Goal: Download file/media

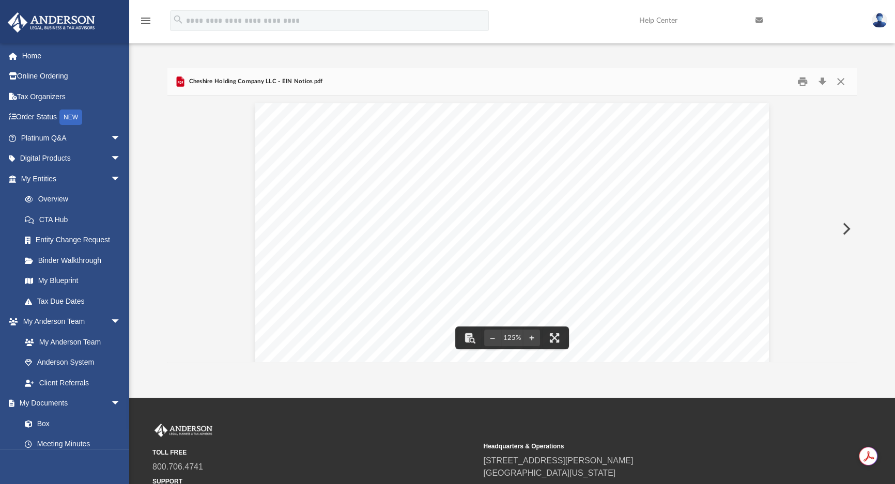
scroll to position [227, 682]
click at [839, 82] on button "Close" at bounding box center [840, 82] width 19 height 16
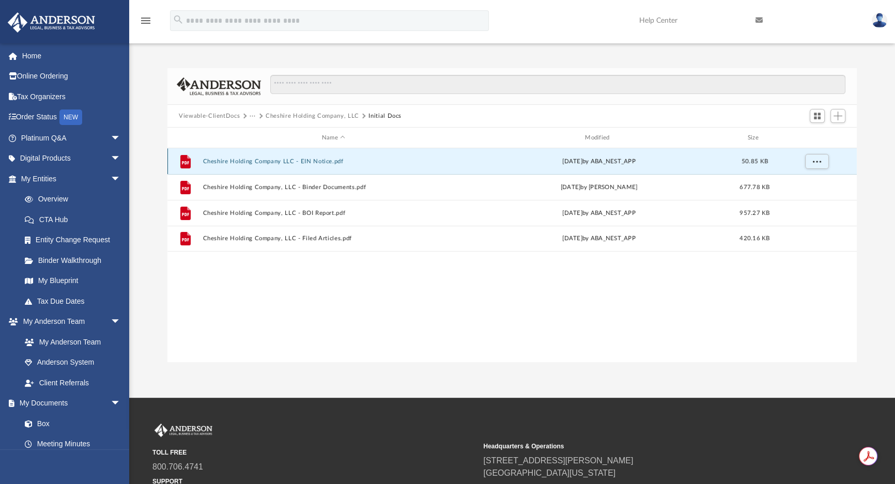
click at [325, 160] on button "Cheshire Holding Company LLC - EIN Notice.pdf" at bounding box center [333, 161] width 261 height 7
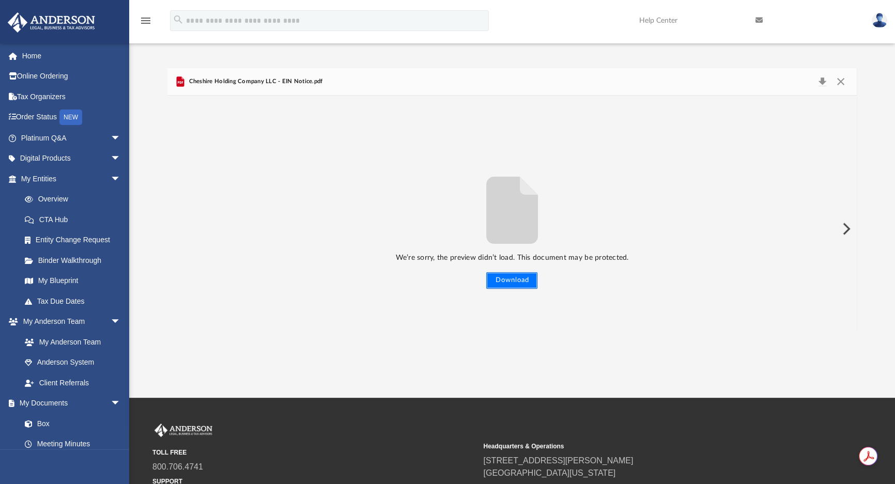
click at [514, 278] on button "Download" at bounding box center [511, 280] width 51 height 17
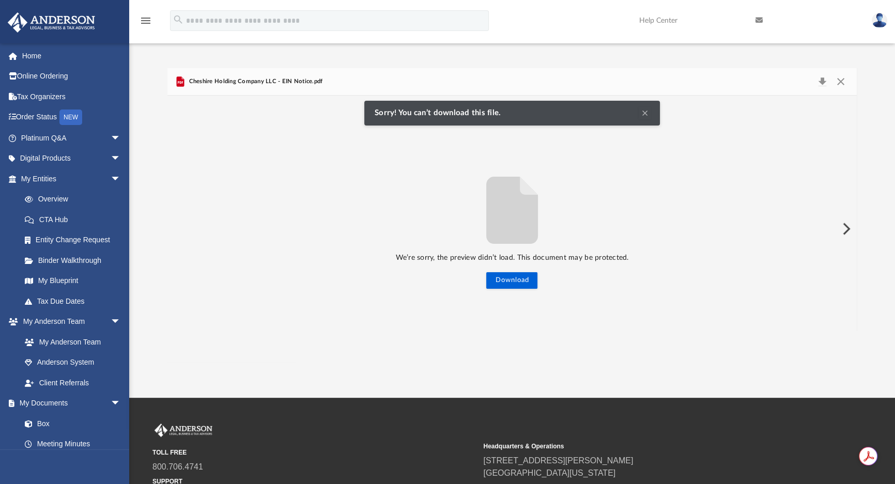
click at [645, 111] on button "Clear Notification" at bounding box center [644, 113] width 12 height 12
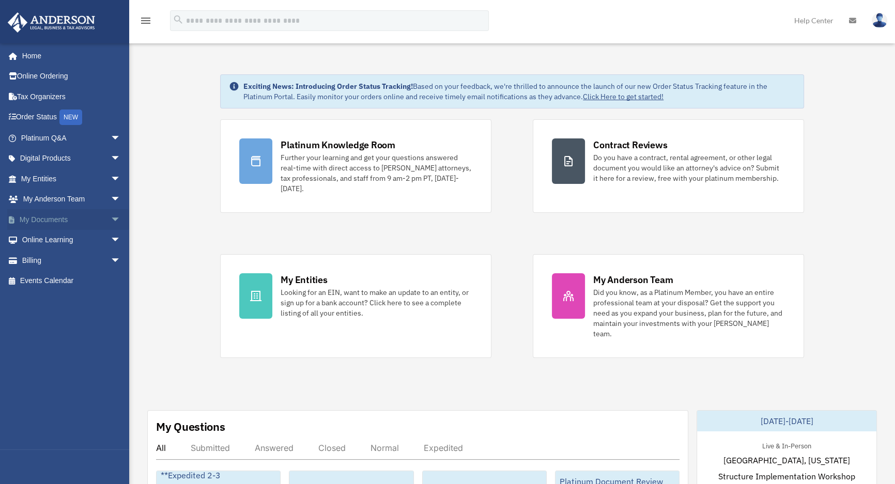
click at [70, 218] on link "My Documents arrow_drop_down" at bounding box center [71, 219] width 129 height 21
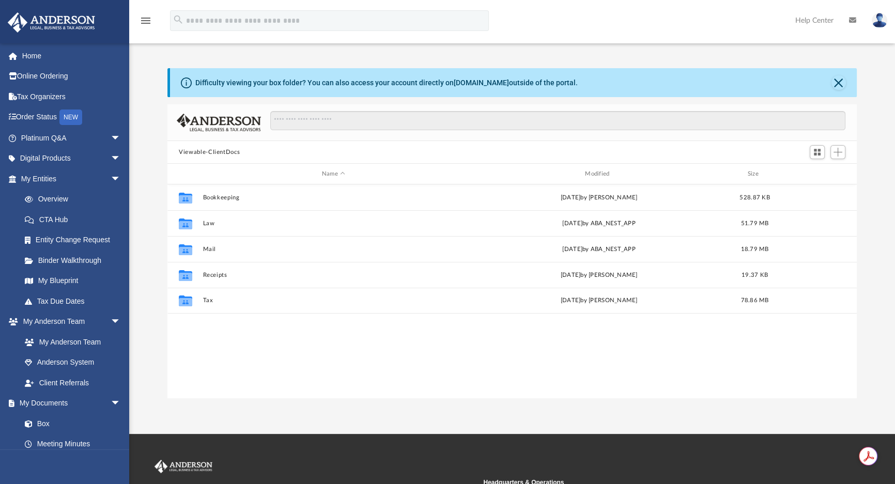
scroll to position [227, 682]
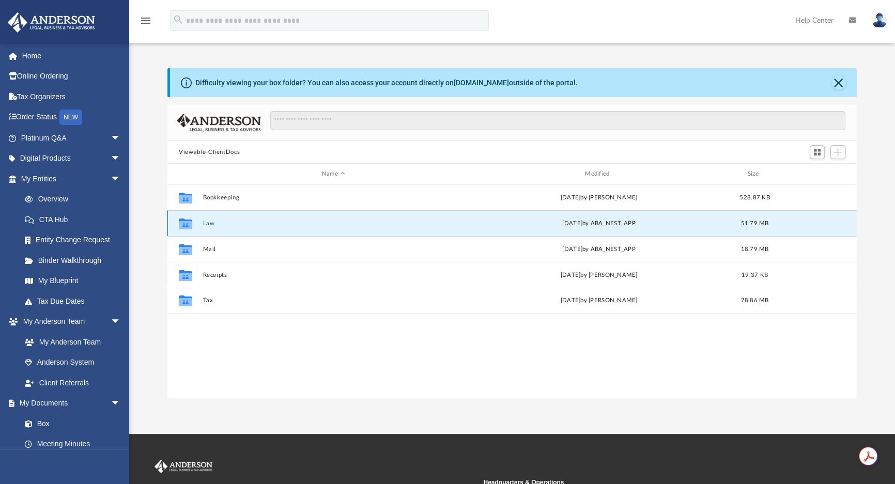
click at [209, 224] on button "Law" at bounding box center [333, 223] width 261 height 7
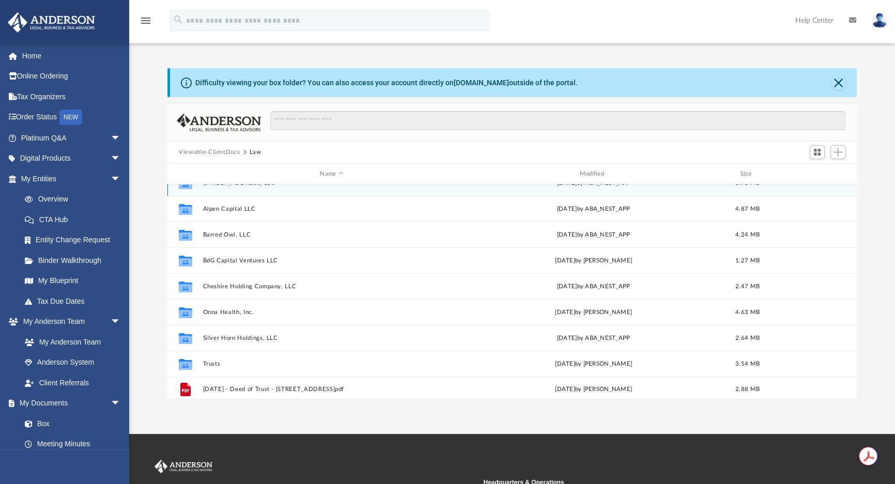
scroll to position [122, 0]
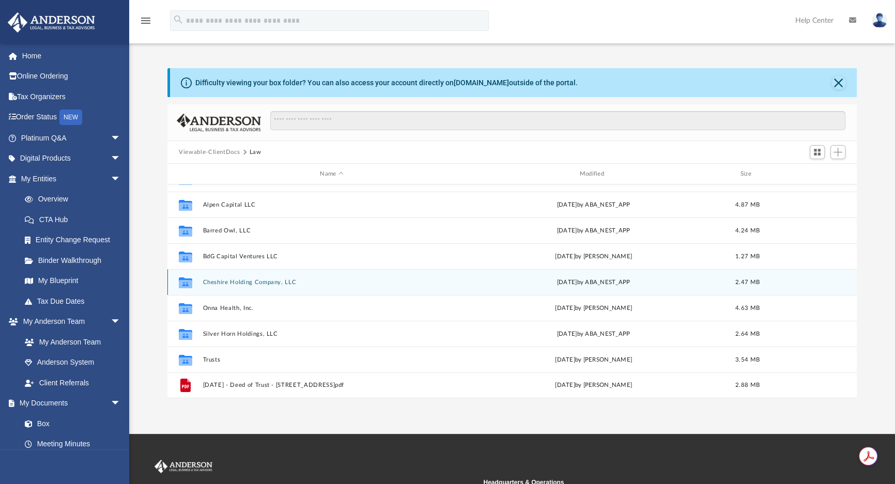
click at [239, 279] on button "Cheshire Holding Company, LLC" at bounding box center [331, 282] width 257 height 7
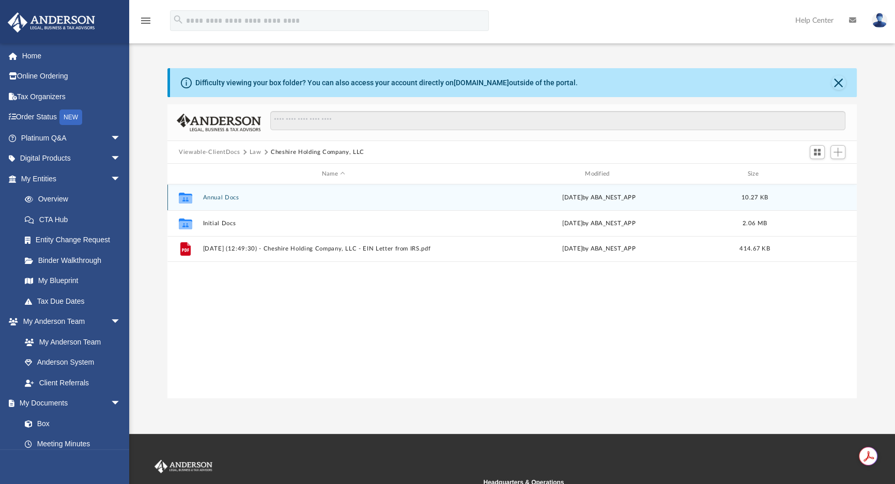
scroll to position [0, 0]
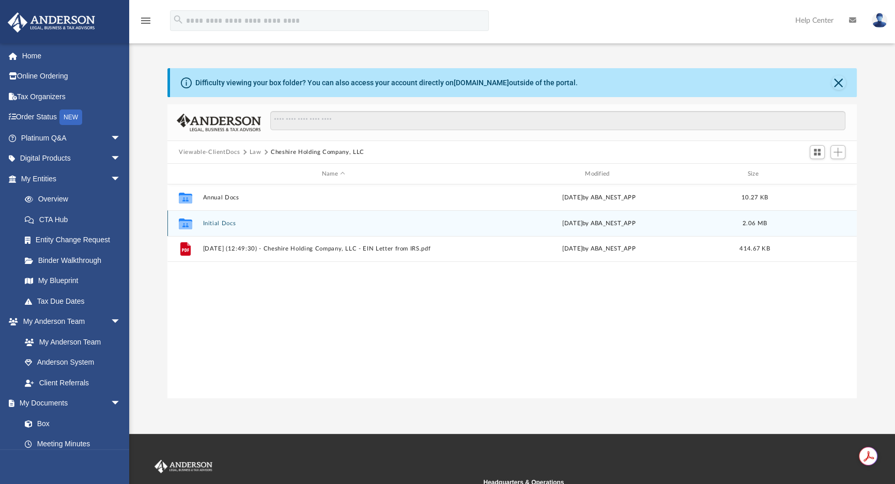
click at [215, 220] on button "Initial Docs" at bounding box center [333, 223] width 261 height 7
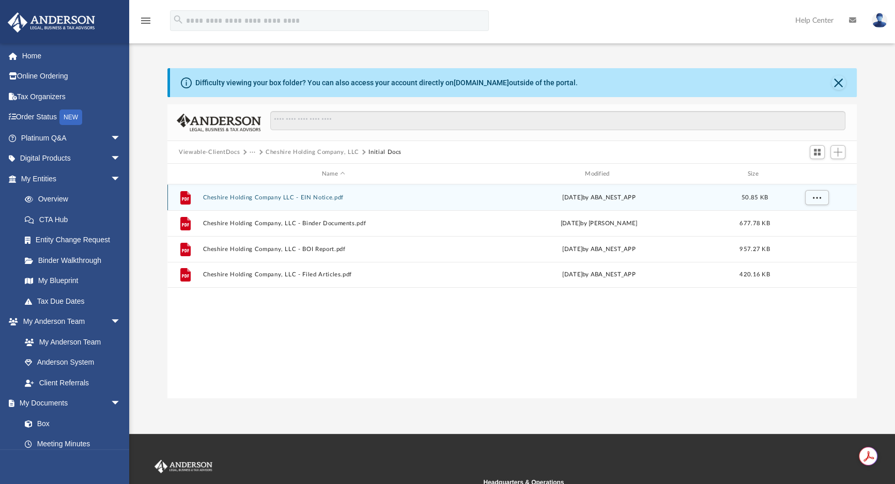
click at [311, 195] on button "Cheshire Holding Company LLC - EIN Notice.pdf" at bounding box center [333, 197] width 261 height 7
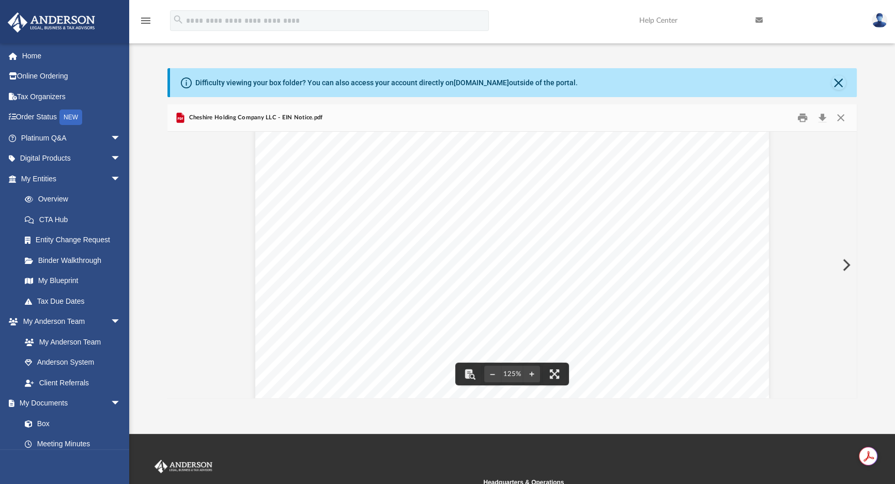
scroll to position [46, 0]
click at [821, 115] on button "Download" at bounding box center [821, 118] width 19 height 16
